Goal: Find specific page/section: Find specific page/section

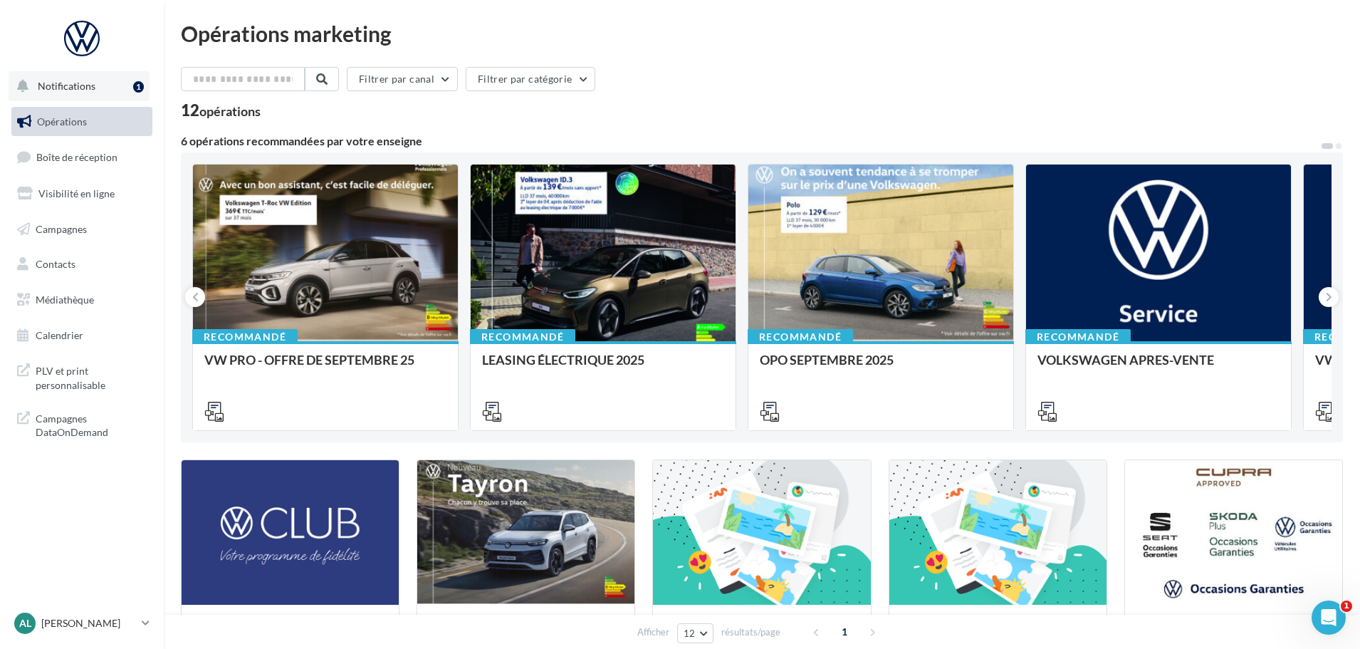
click at [61, 84] on span "Notifications" at bounding box center [67, 86] width 58 height 12
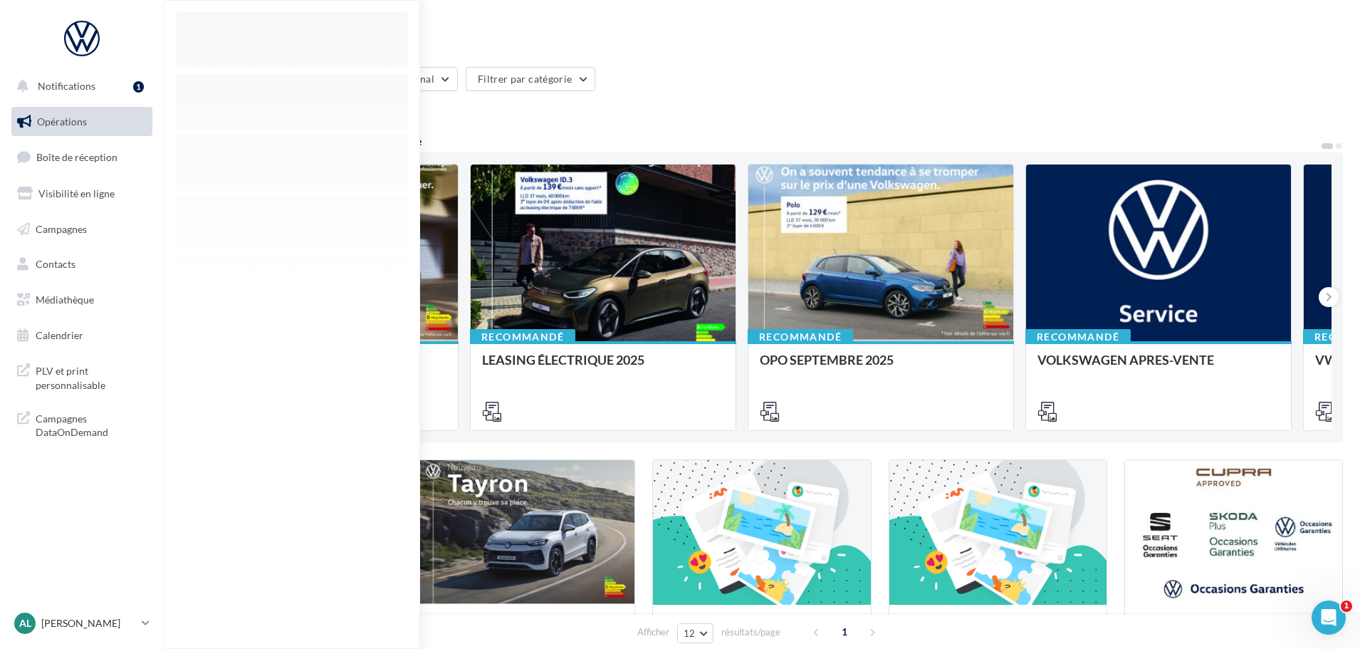
click at [756, 66] on div "Opérations marketing Filtrer par canal Filtrer par catégorie 12 opérations 6 op…" at bounding box center [762, 507] width 1162 height 969
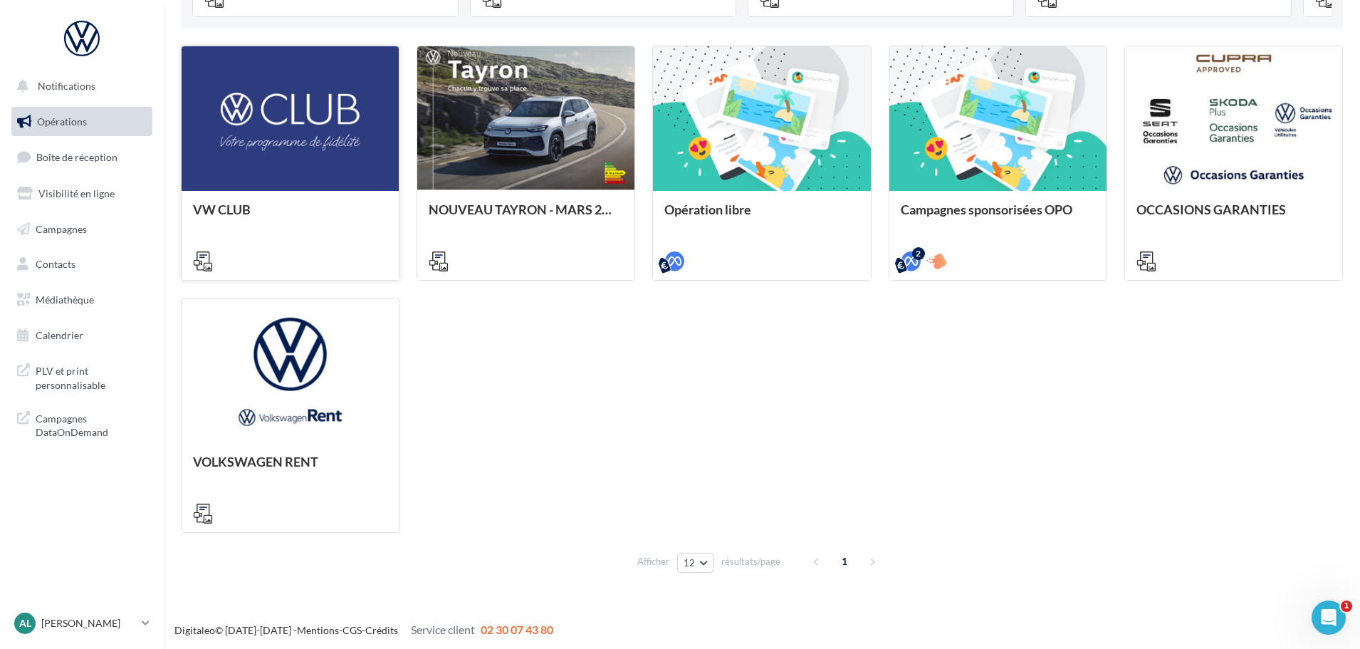
scroll to position [416, 0]
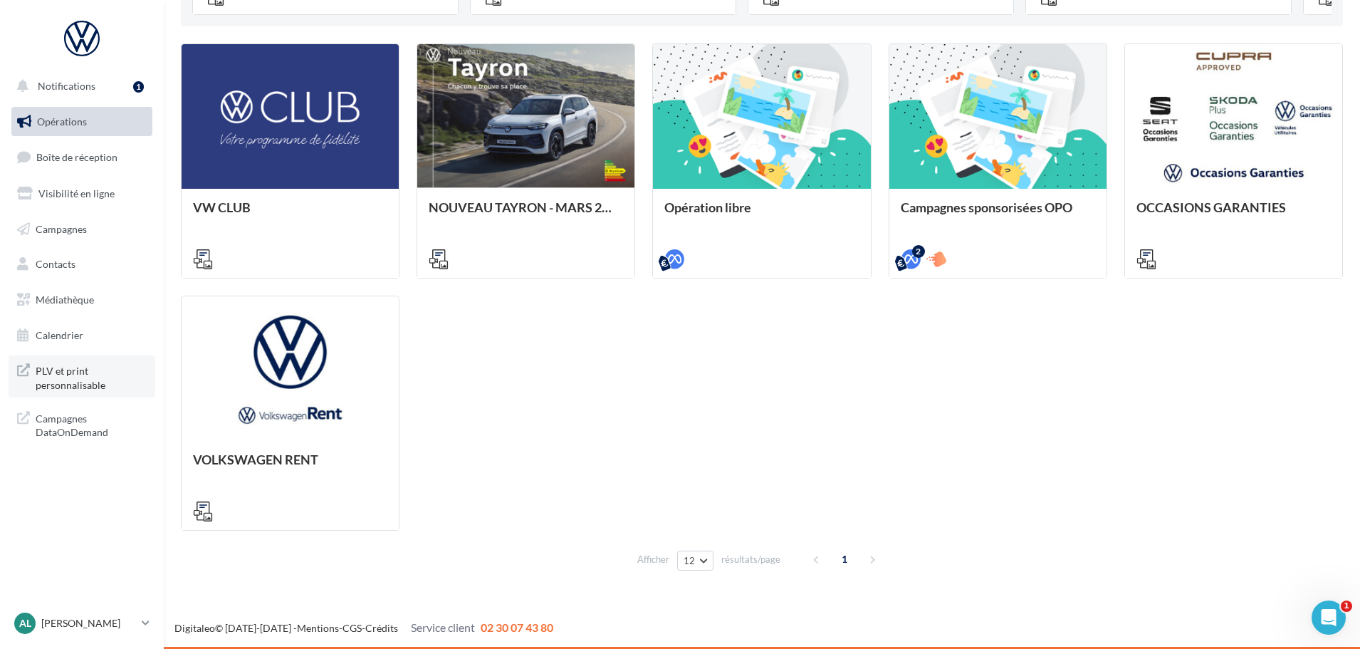
click at [64, 382] on span "PLV et print personnalisable" at bounding box center [91, 376] width 111 height 31
